Goal: Information Seeking & Learning: Learn about a topic

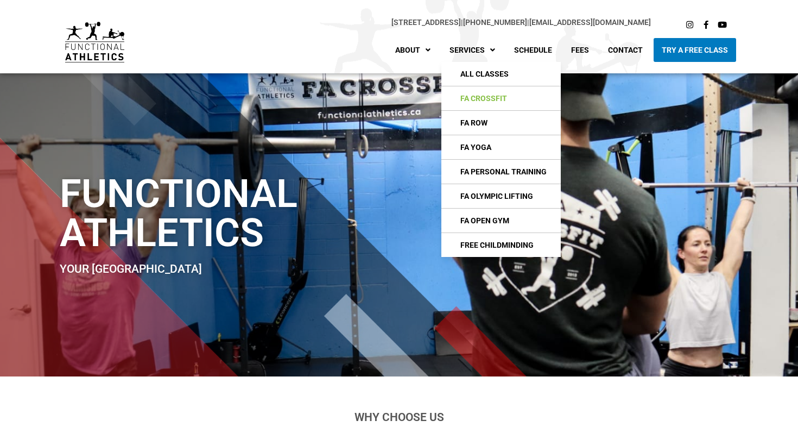
click at [477, 93] on link "FA CrossFIt" at bounding box center [500, 98] width 119 height 24
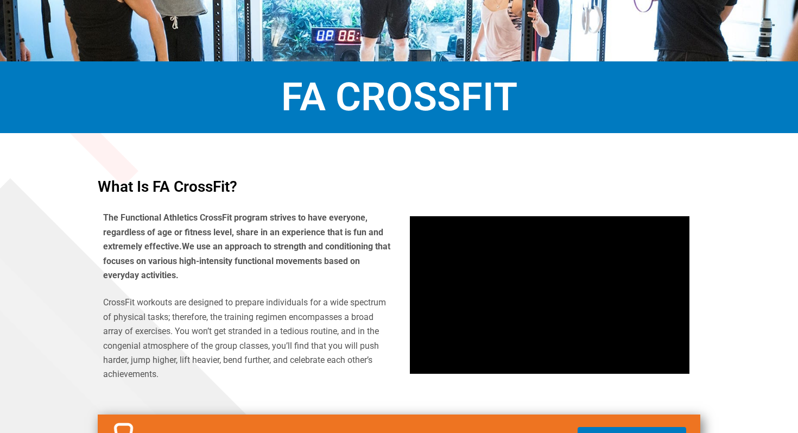
scroll to position [301, 0]
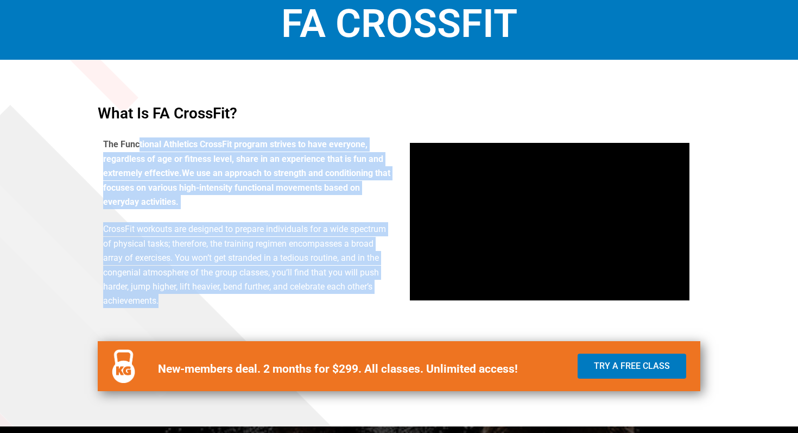
drag, startPoint x: 141, startPoint y: 145, endPoint x: 384, endPoint y: 308, distance: 292.9
click at [384, 308] on div "The Functional Athletics CrossFit program strives to have everyone, regardless …" at bounding box center [248, 222] width 301 height 181
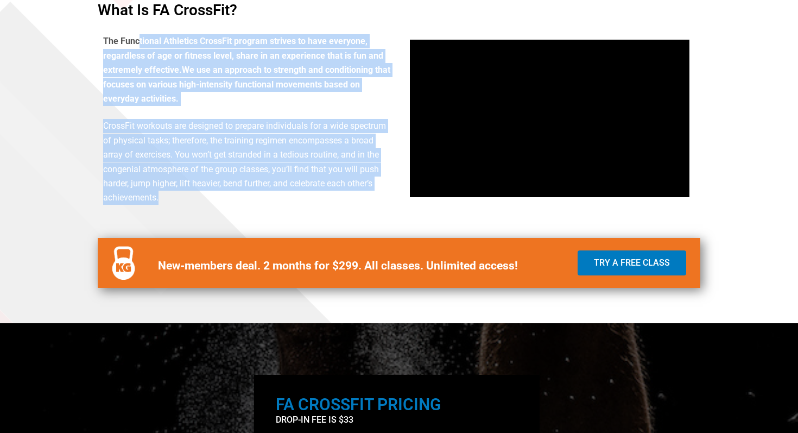
scroll to position [543, 0]
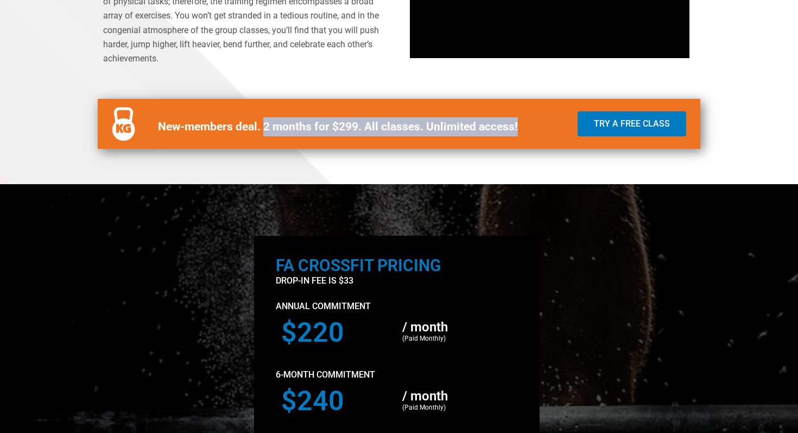
drag, startPoint x: 266, startPoint y: 123, endPoint x: 455, endPoint y: 139, distance: 189.5
click at [455, 139] on div "New-members deal. 2 months for $299. All classes. Unlimited access!" at bounding box center [358, 124] width 416 height 50
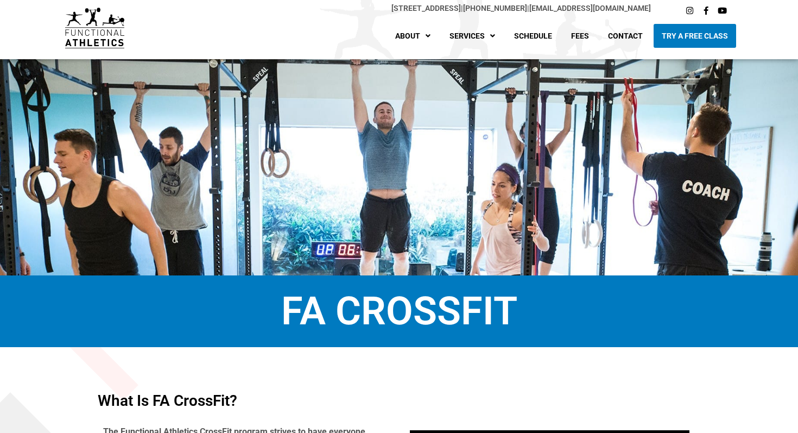
scroll to position [0, 0]
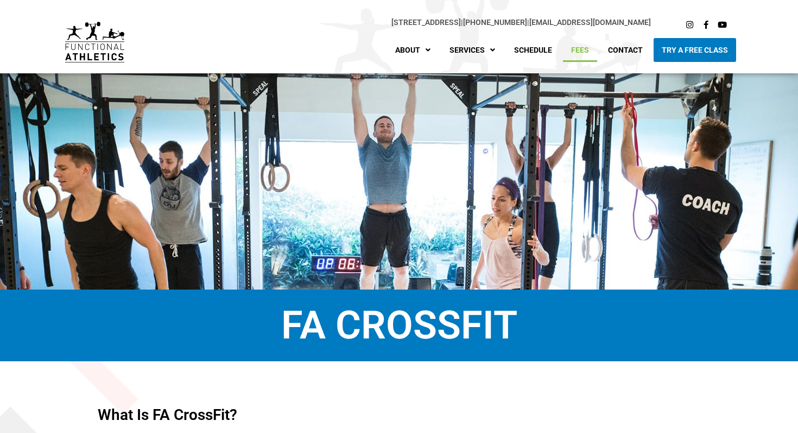
click at [588, 51] on link "Fees" at bounding box center [580, 50] width 34 height 24
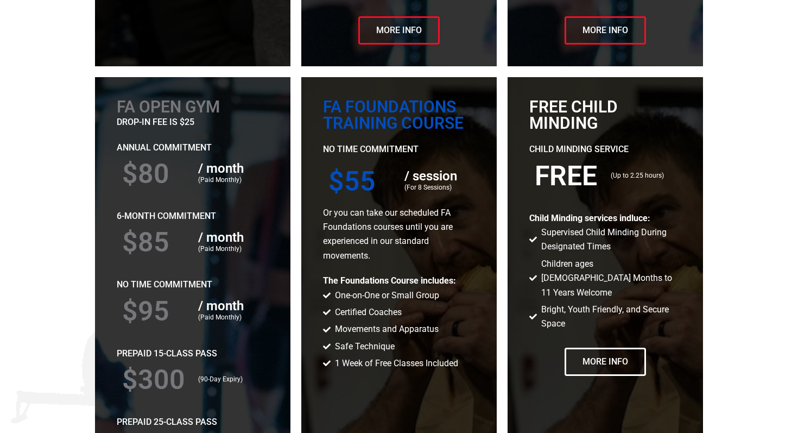
scroll to position [1412, 0]
